Goal: Navigation & Orientation: Find specific page/section

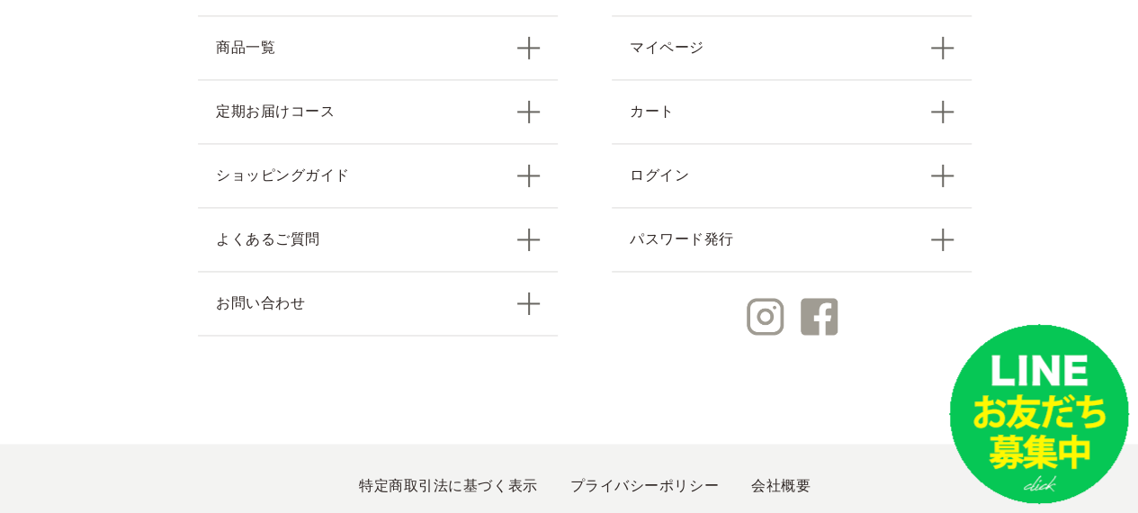
scroll to position [8146, 0]
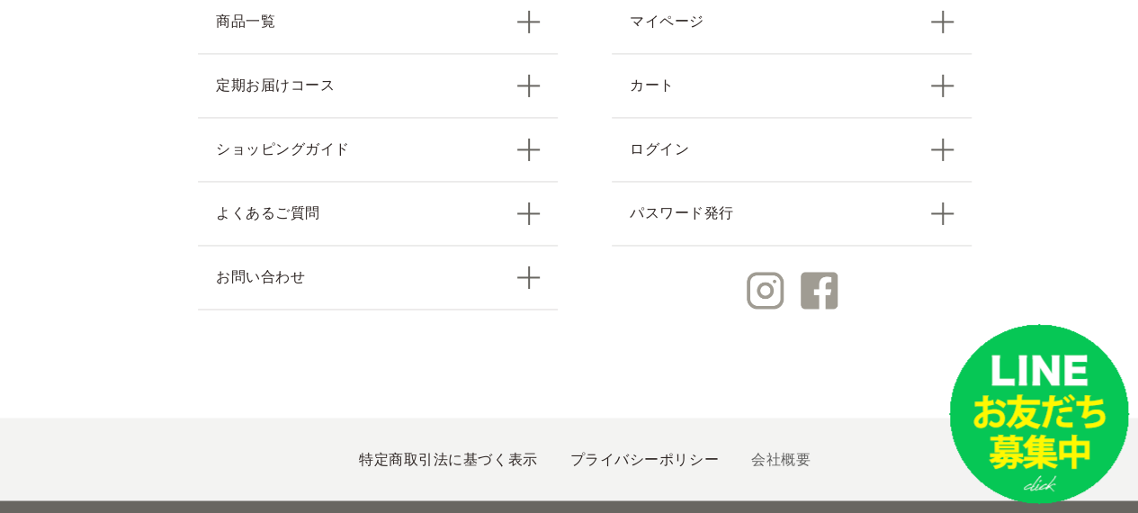
click at [760, 451] on link "会社概要" at bounding box center [780, 458] width 59 height 15
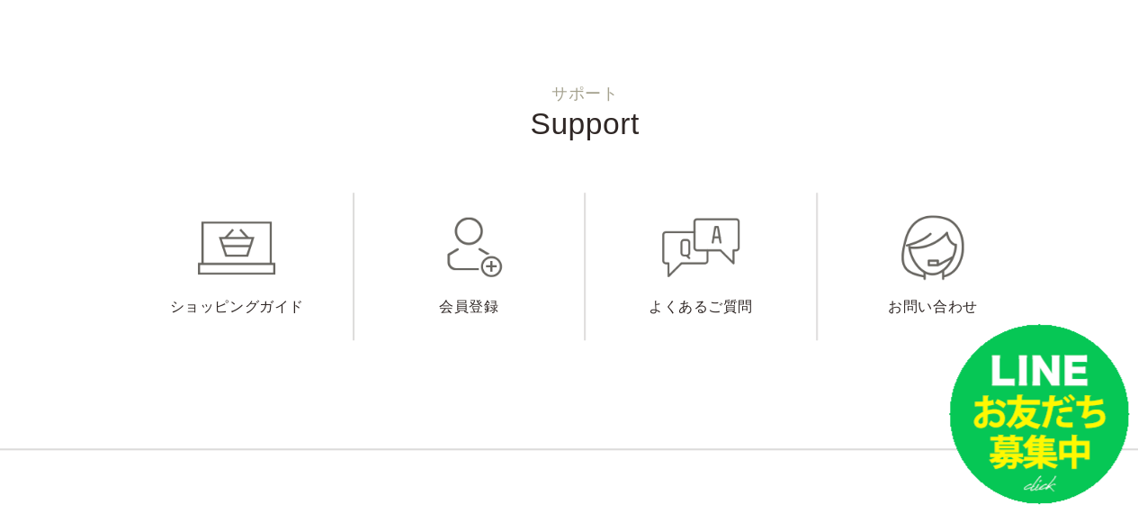
scroll to position [621, 0]
click at [966, 237] on link "お問い合わせ" at bounding box center [933, 266] width 231 height 148
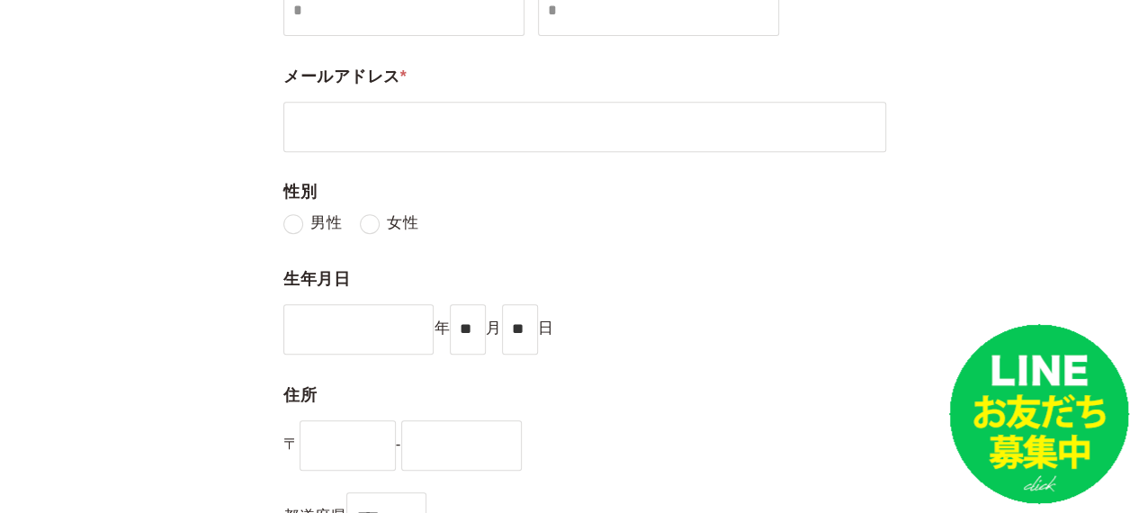
scroll to position [347, 0]
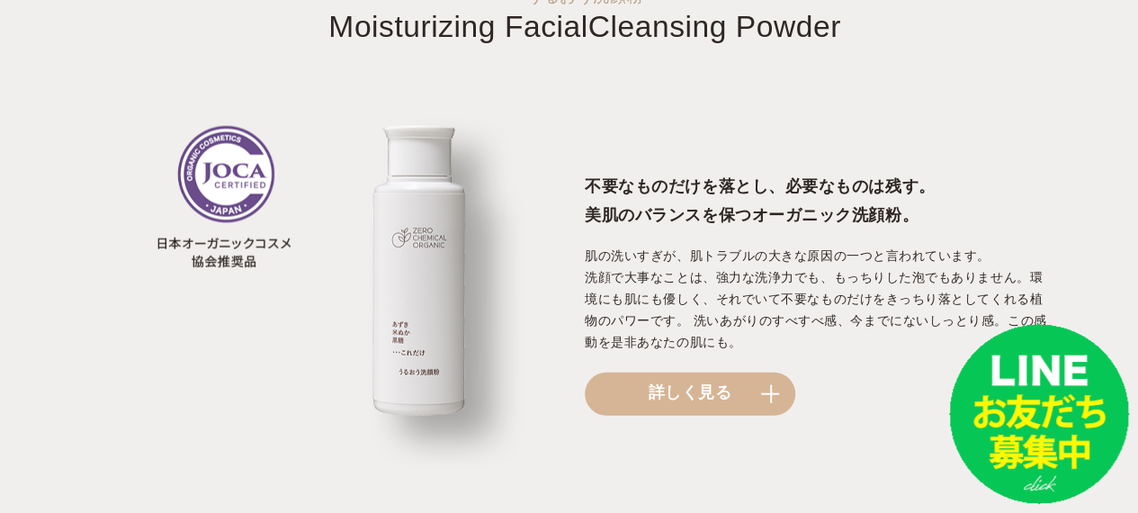
scroll to position [2002, 0]
